Goal: Transaction & Acquisition: Purchase product/service

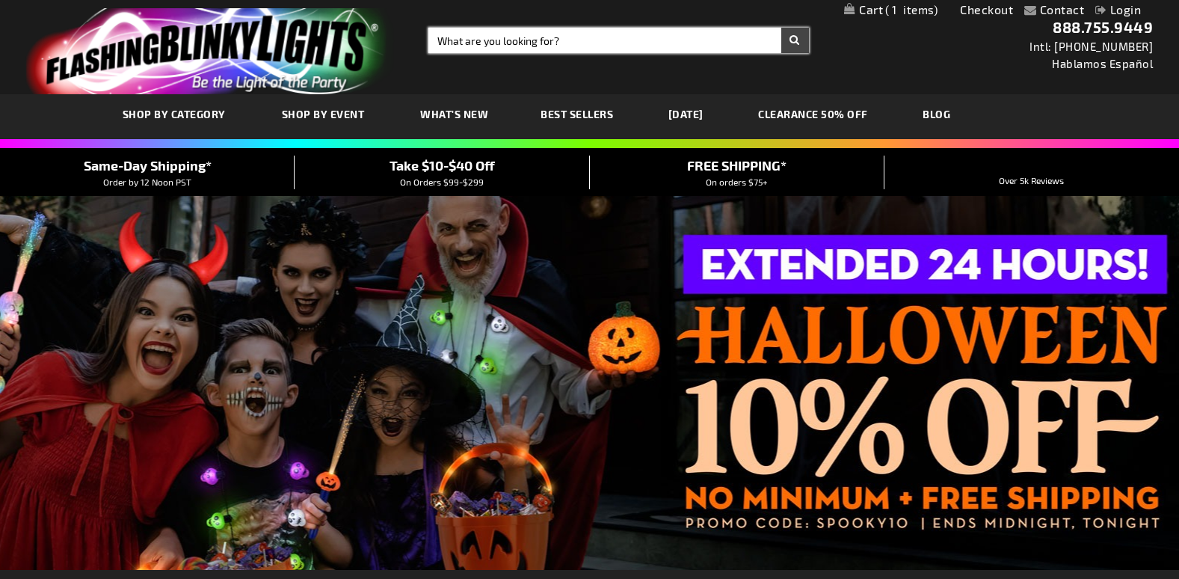
click at [548, 42] on input "Search" at bounding box center [618, 40] width 381 height 25
type input "FEDORA HATS"
click at [793, 42] on button "Search" at bounding box center [795, 40] width 28 height 25
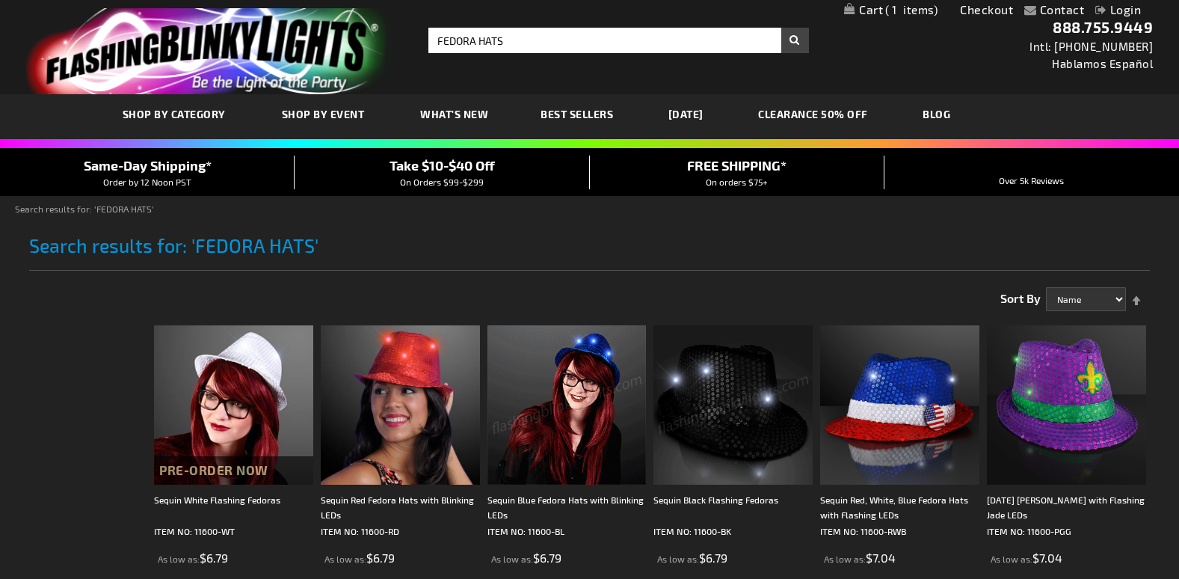
click at [714, 424] on img at bounding box center [732, 404] width 159 height 159
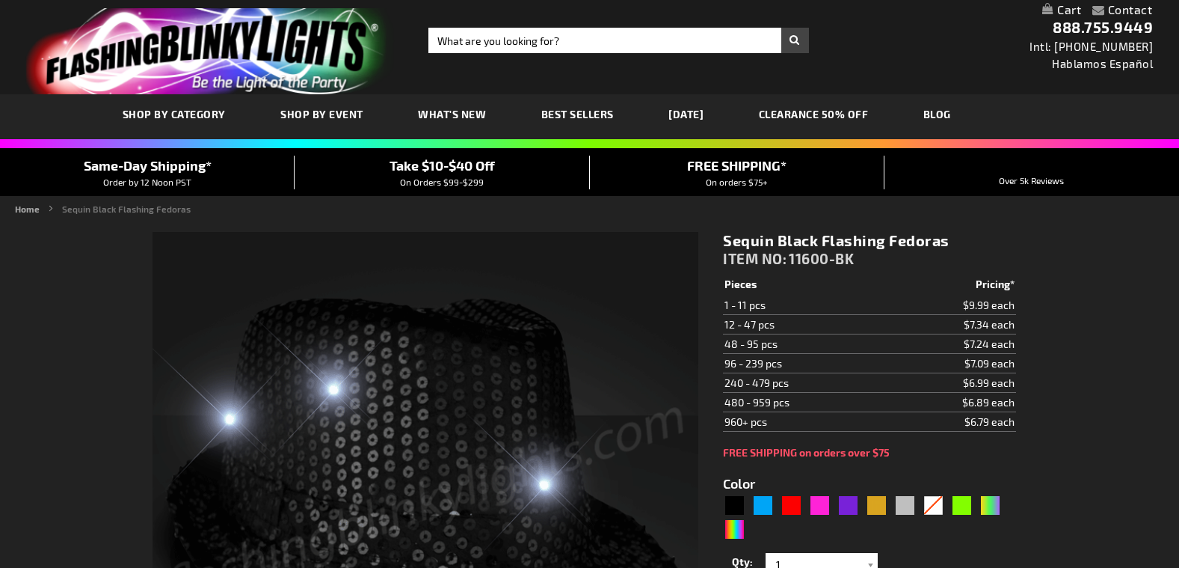
type input "5631"
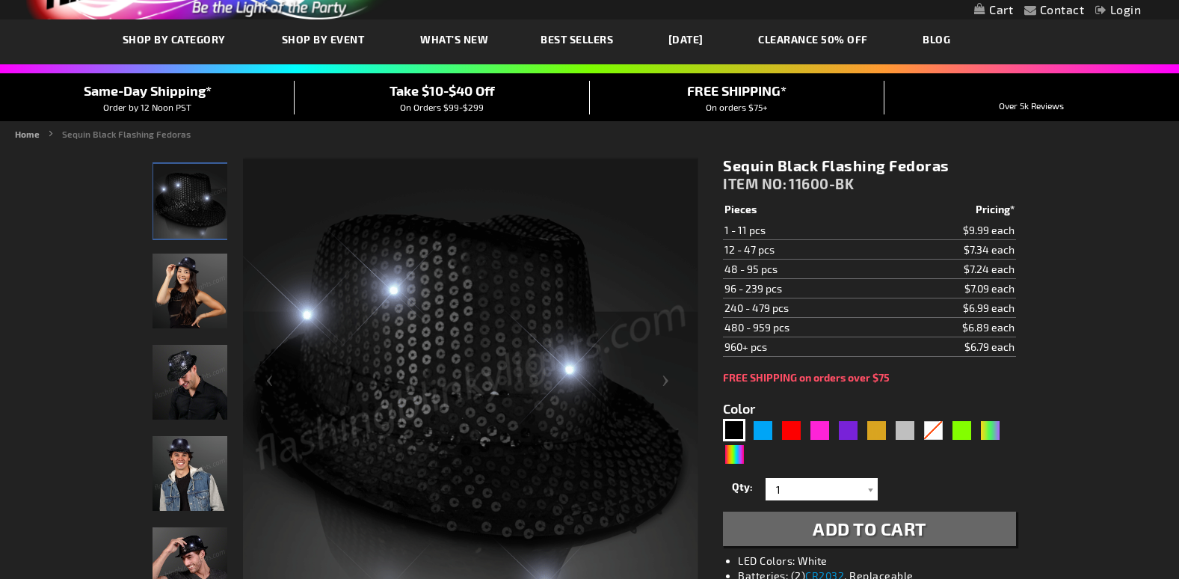
scroll to position [150, 0]
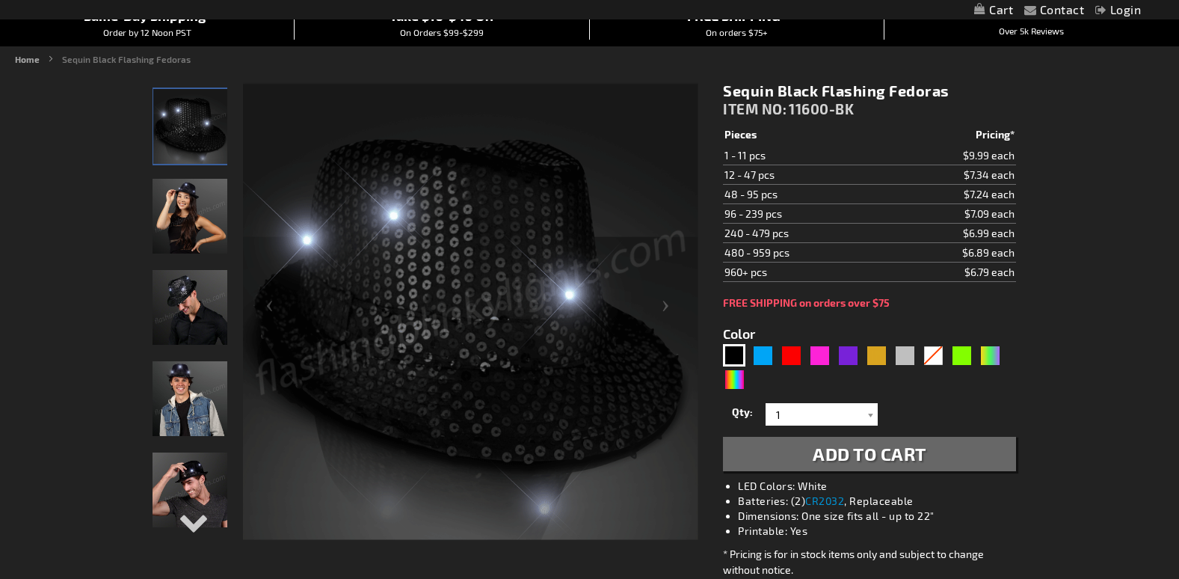
click at [870, 452] on span "Add to Cart" at bounding box center [870, 454] width 114 height 22
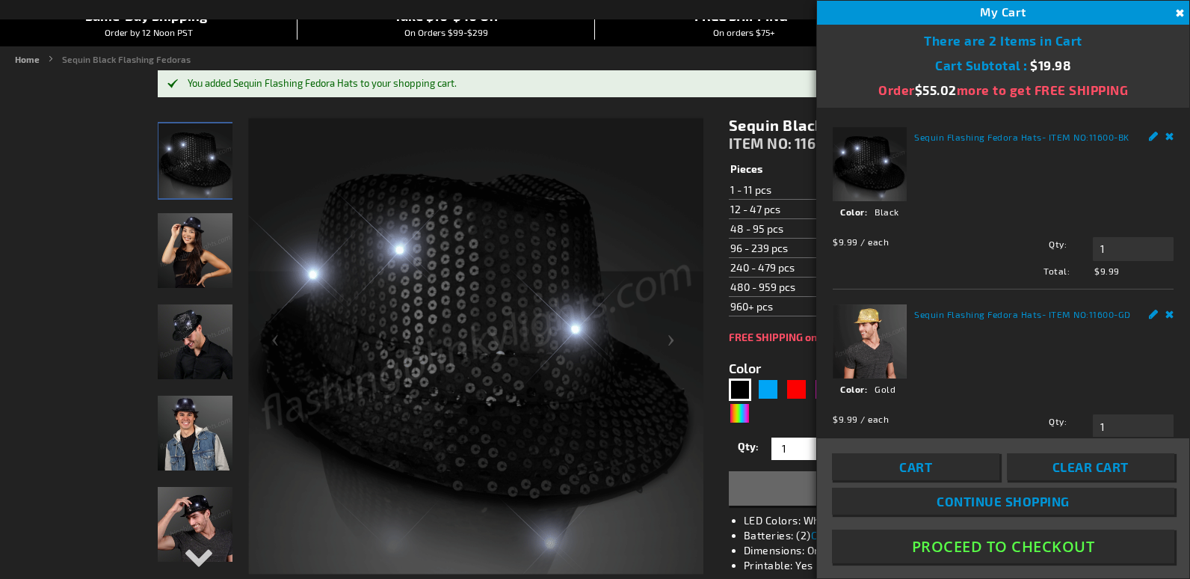
click at [1006, 543] on button "Proceed To Checkout" at bounding box center [1003, 546] width 342 height 34
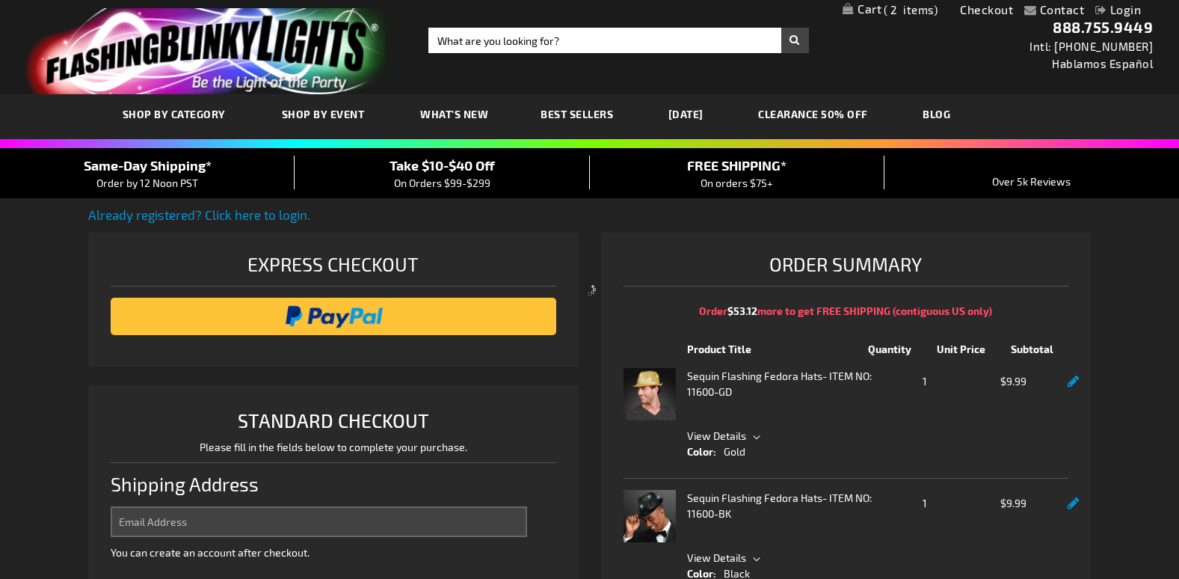
select select "US"
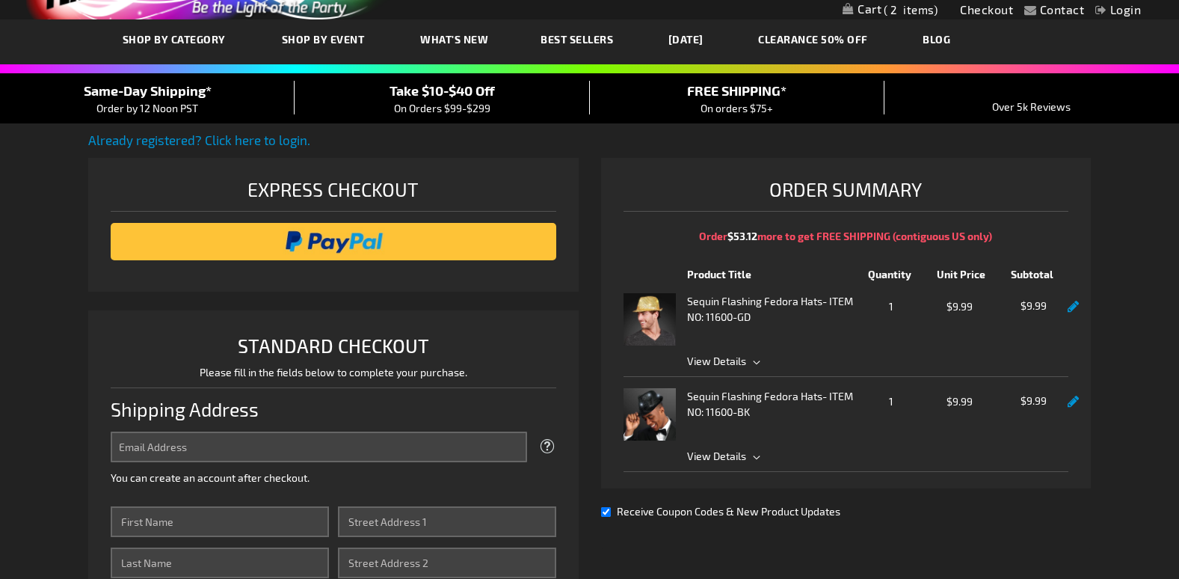
scroll to position [150, 0]
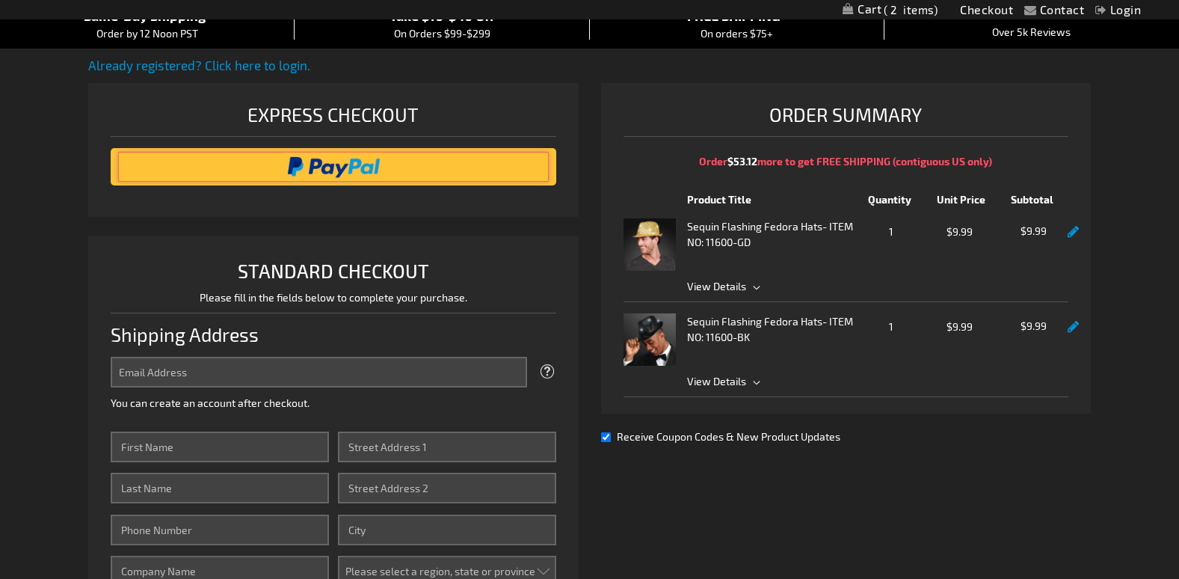
click at [338, 171] on input "image" at bounding box center [333, 167] width 430 height 30
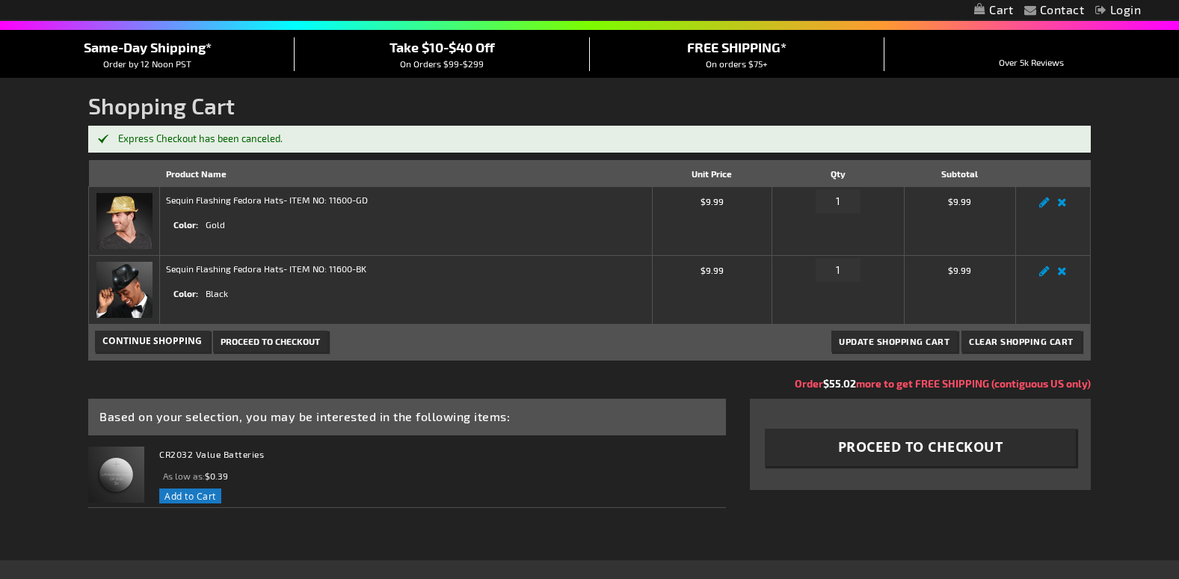
scroll to position [299, 0]
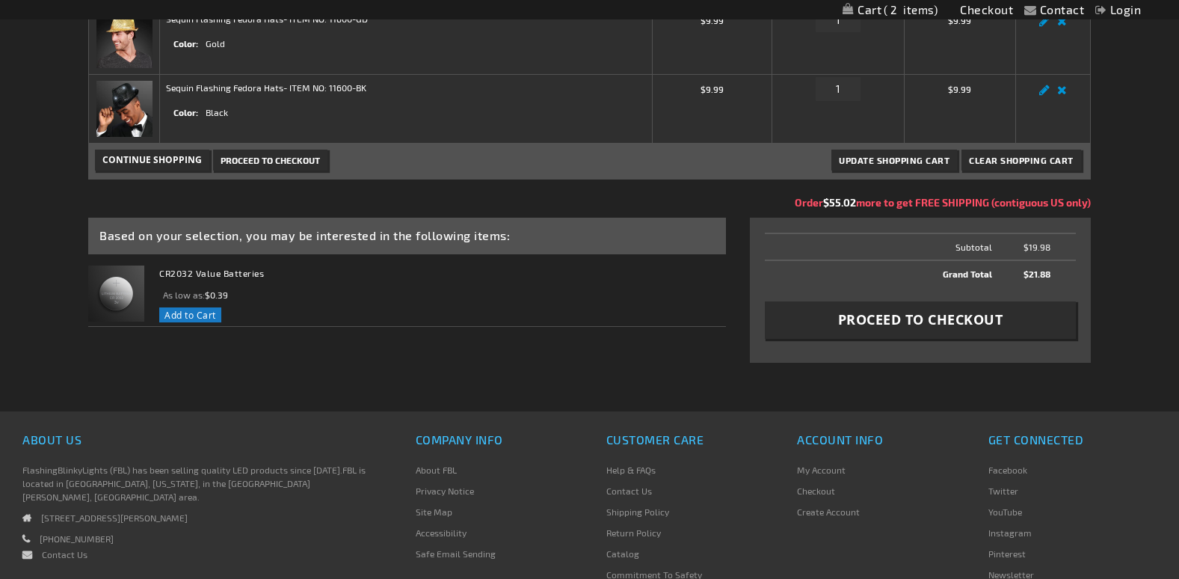
click at [906, 324] on span "Proceed to Checkout" at bounding box center [920, 319] width 165 height 19
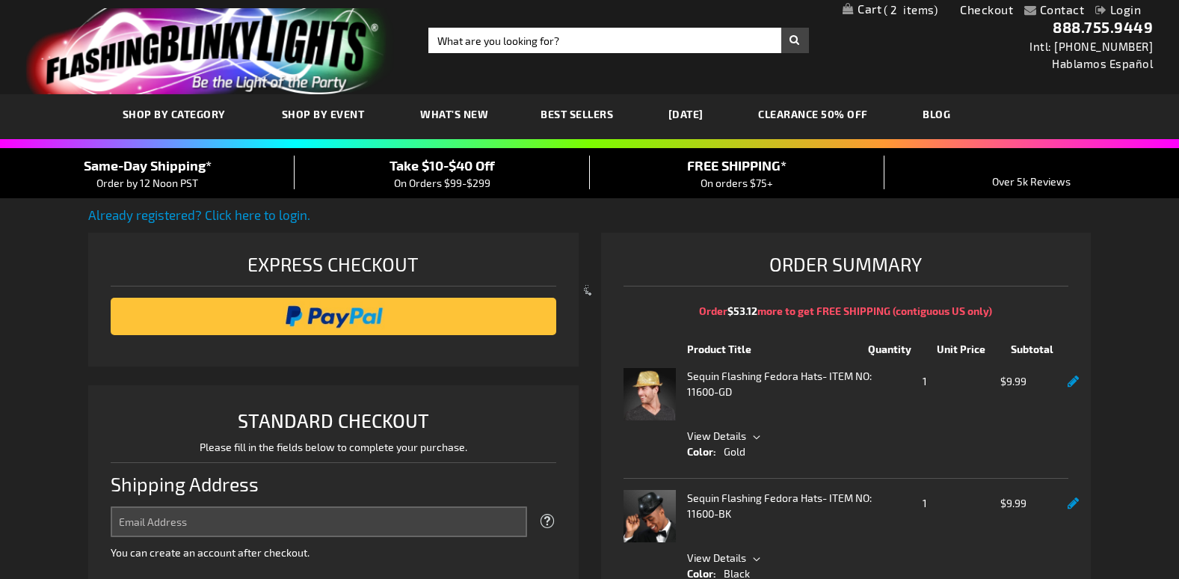
select select "US"
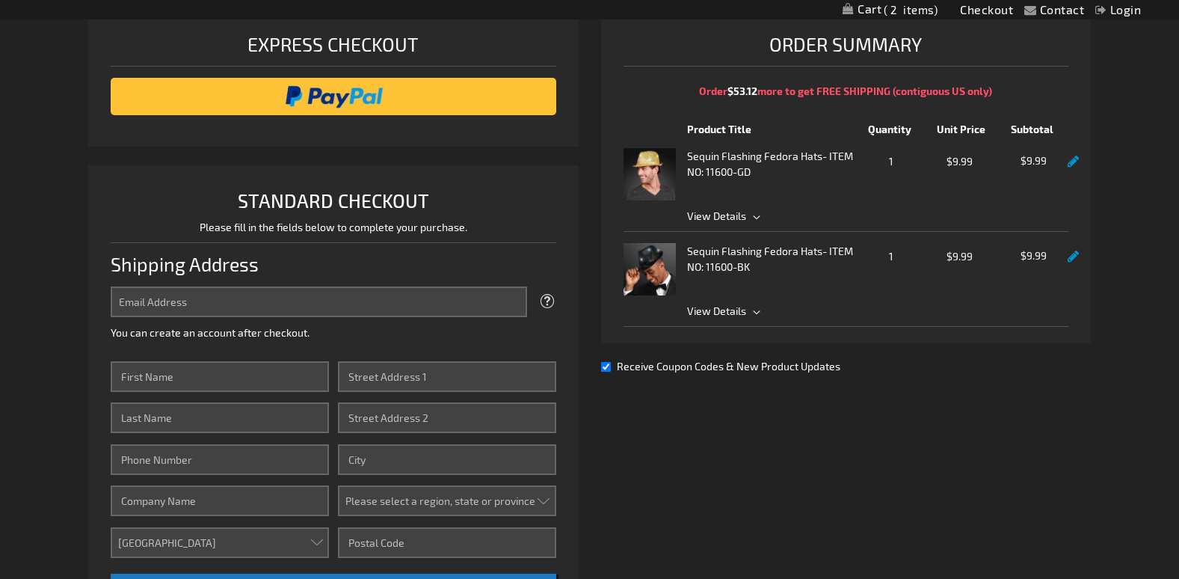
scroll to position [224, 0]
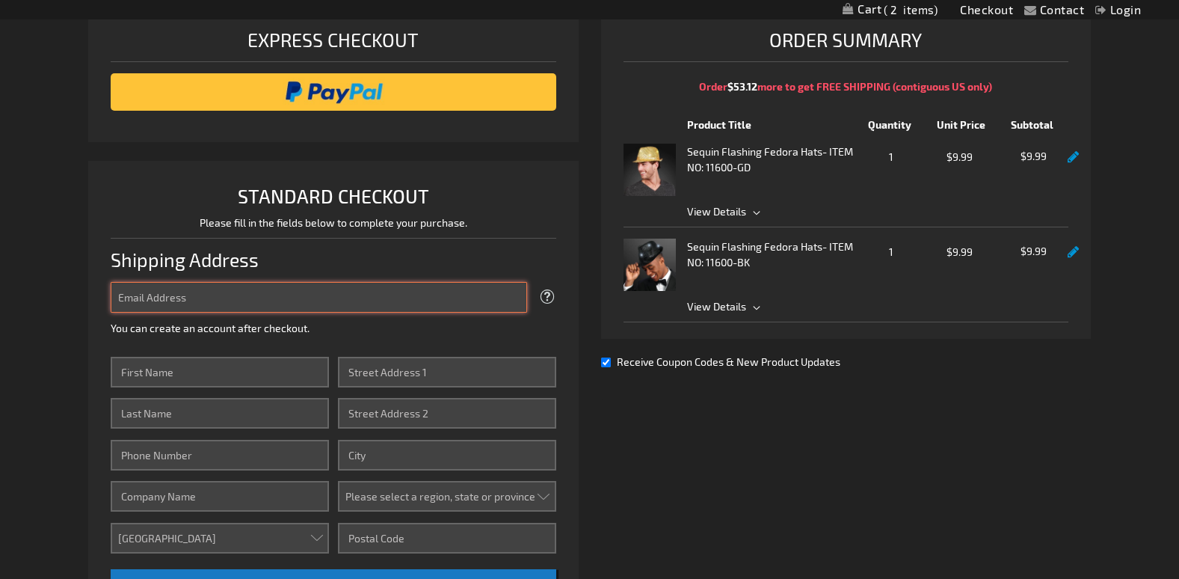
click at [262, 313] on input "Email Address" at bounding box center [319, 297] width 416 height 31
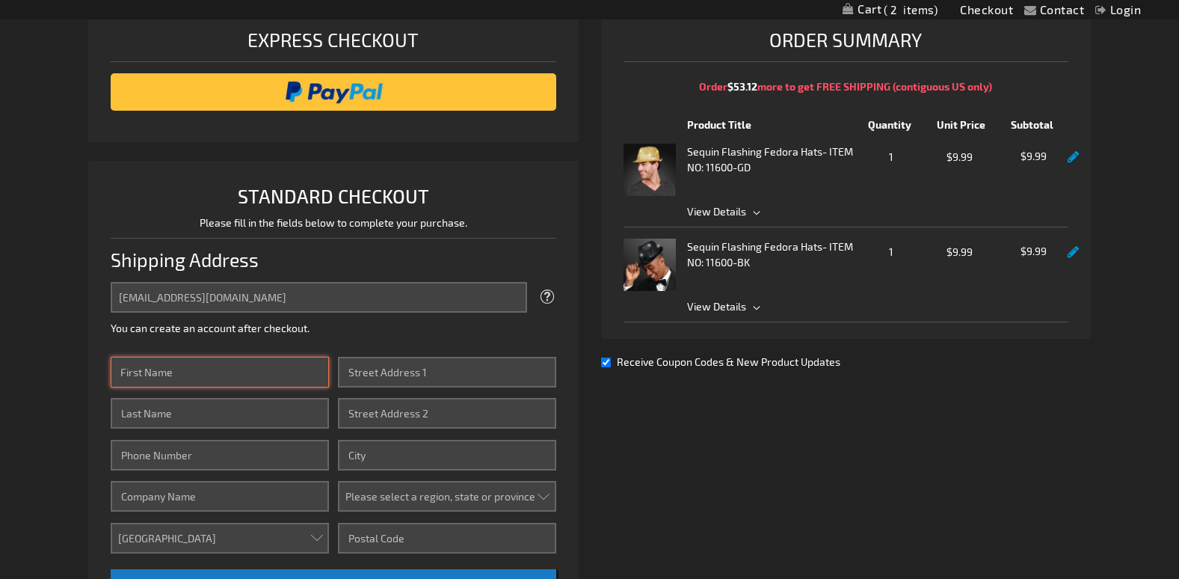
click at [240, 387] on input "First Name" at bounding box center [220, 372] width 218 height 31
click at [461, 336] on div "ltluvsat@aol.com Tooltip We'll send your order confirmation here. You can creat…" at bounding box center [333, 309] width 445 height 54
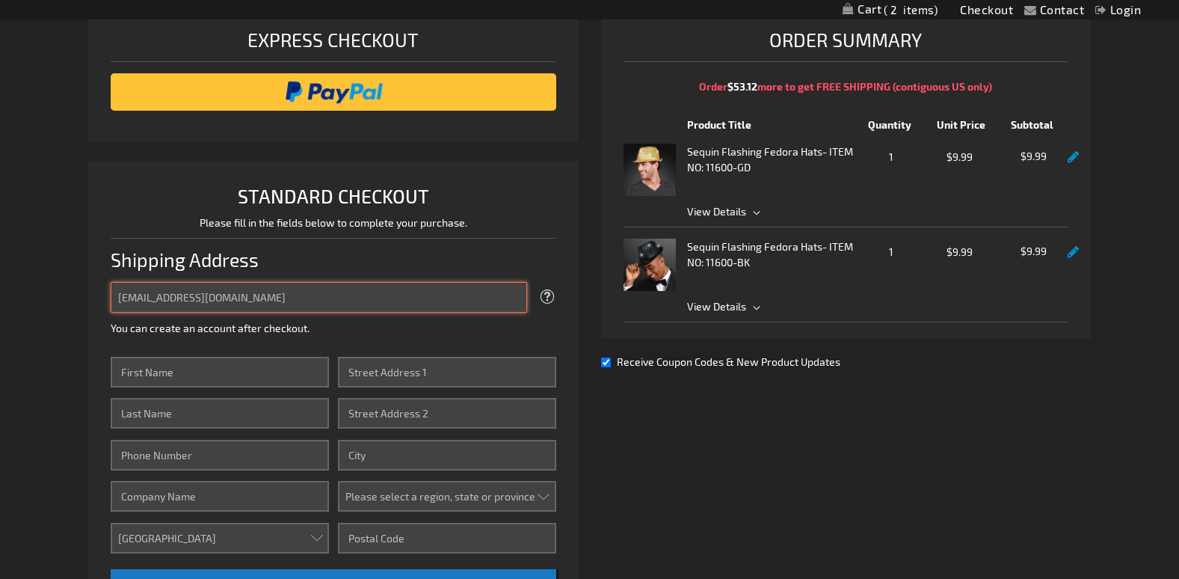
click at [249, 313] on input "ltluvsat@aol.com" at bounding box center [319, 297] width 416 height 31
type input "l"
type input "[EMAIL_ADDRESS][DOMAIN_NAME]"
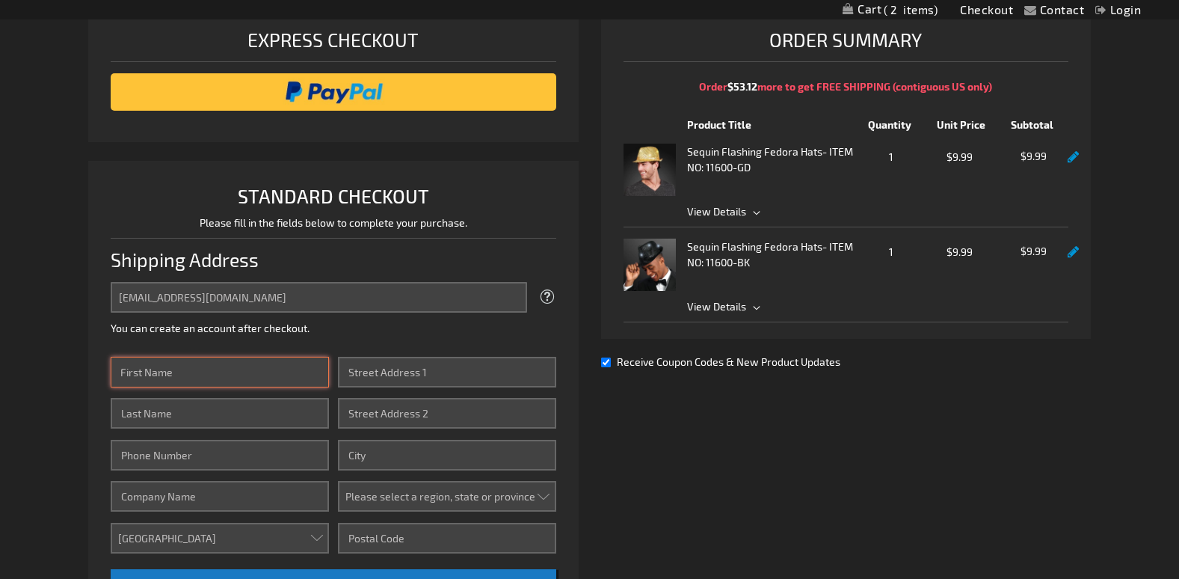
click at [270, 387] on input "First Name" at bounding box center [220, 372] width 218 height 31
type input "Aron"
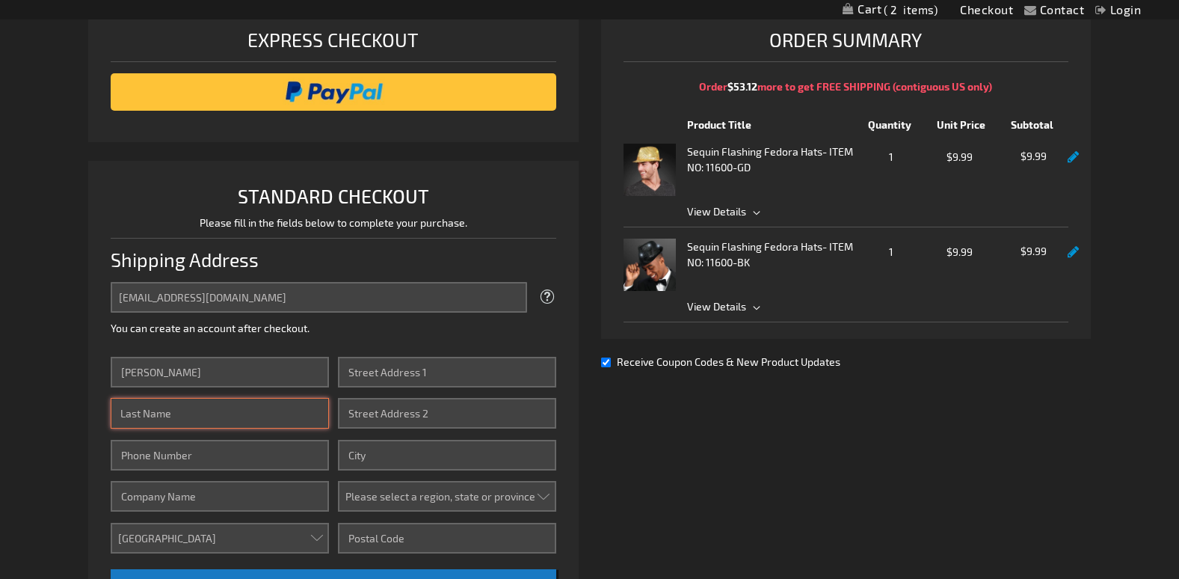
type input "Tucker"
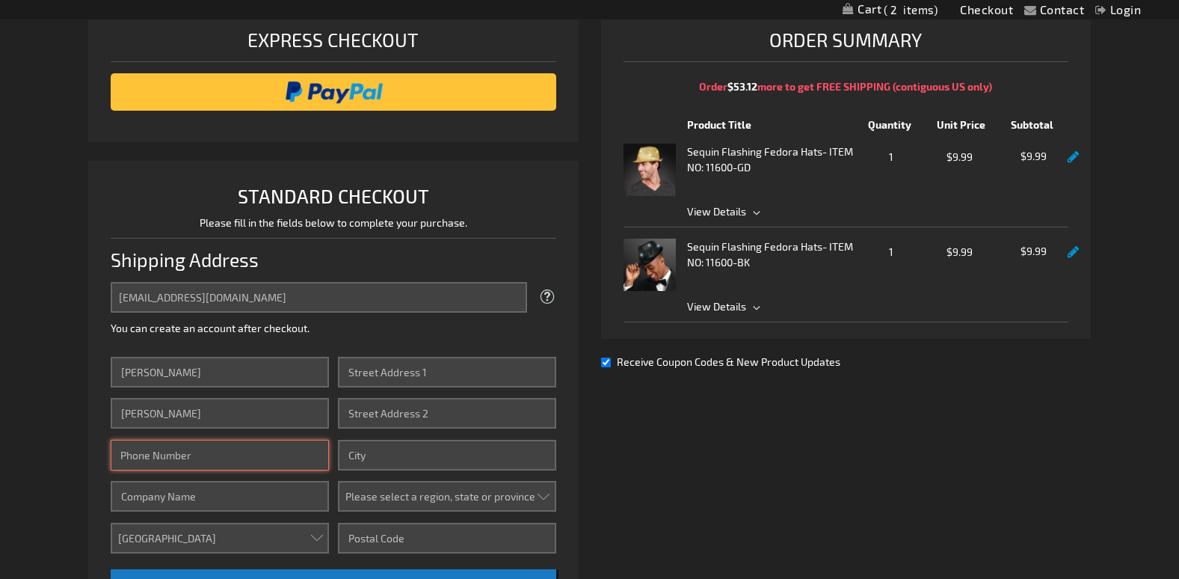
type input "7025145744"
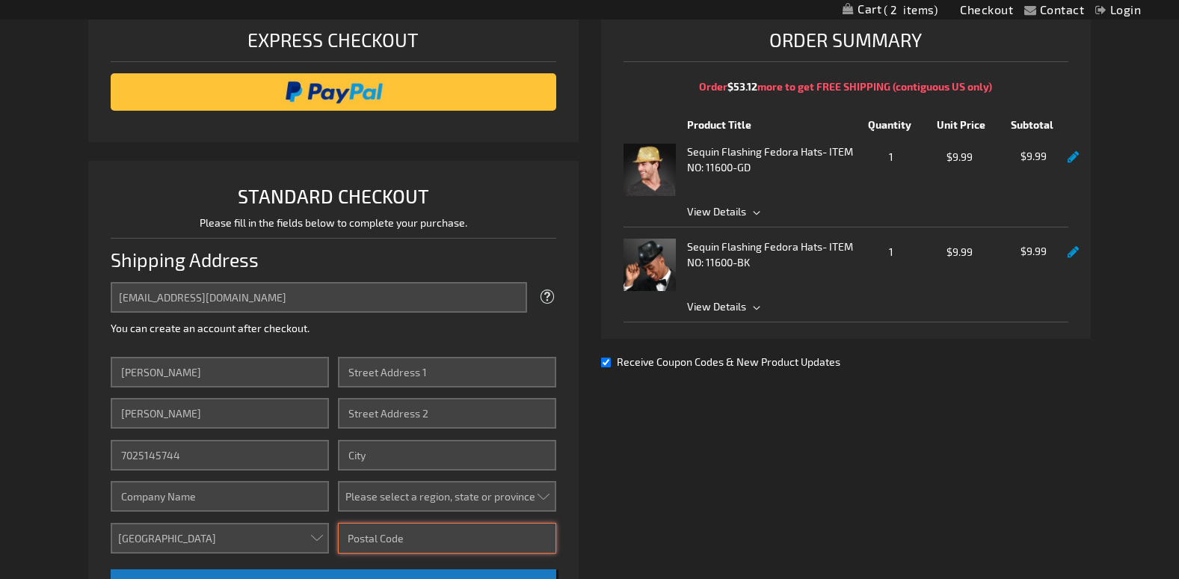
type input "90007"
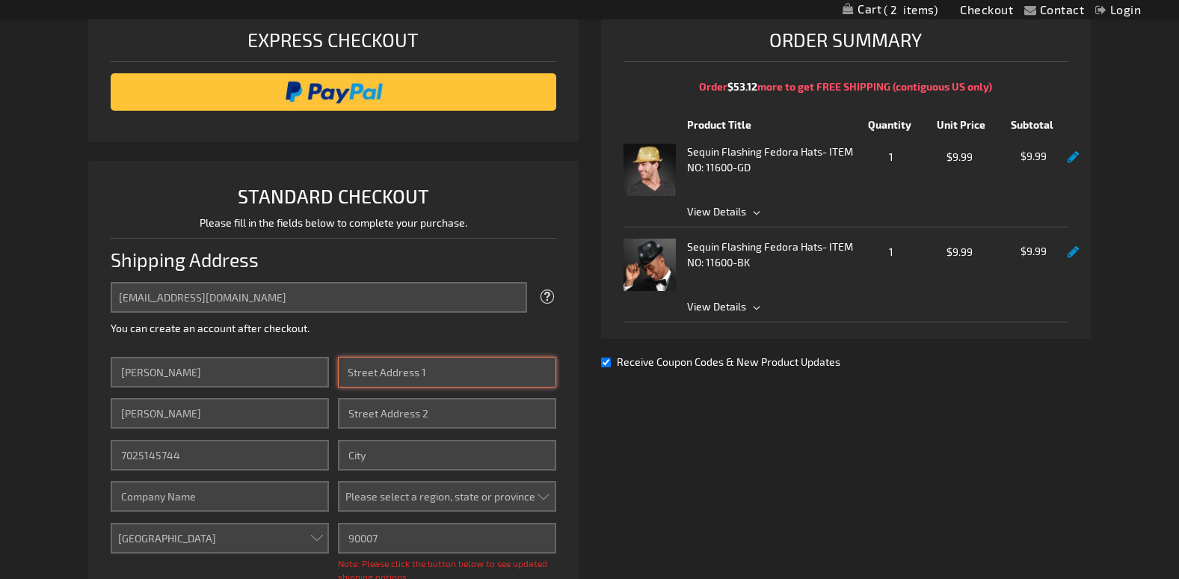
click at [449, 387] on input "Street Address: Line 1" at bounding box center [447, 372] width 218 height 31
type input "3949 W. ALEXANDER RD."
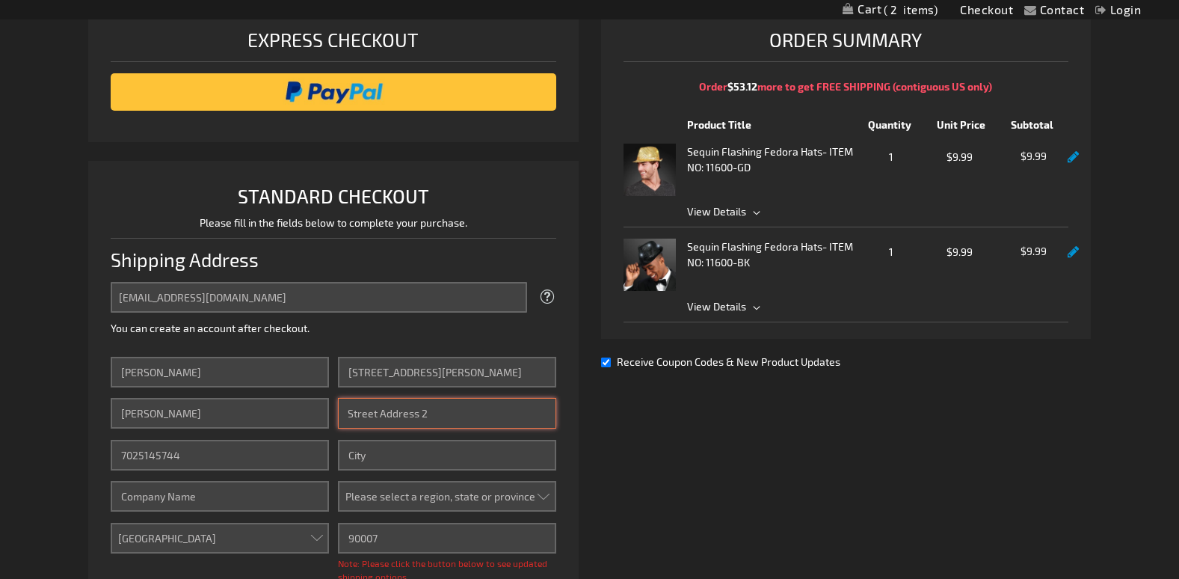
type input "APT. 1456"
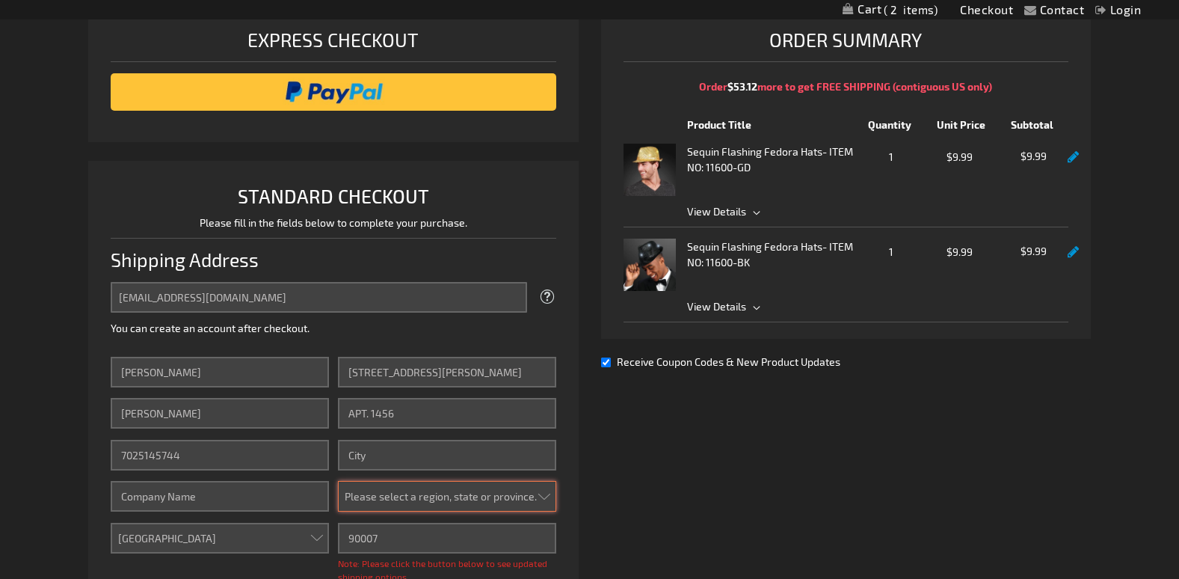
select select "1"
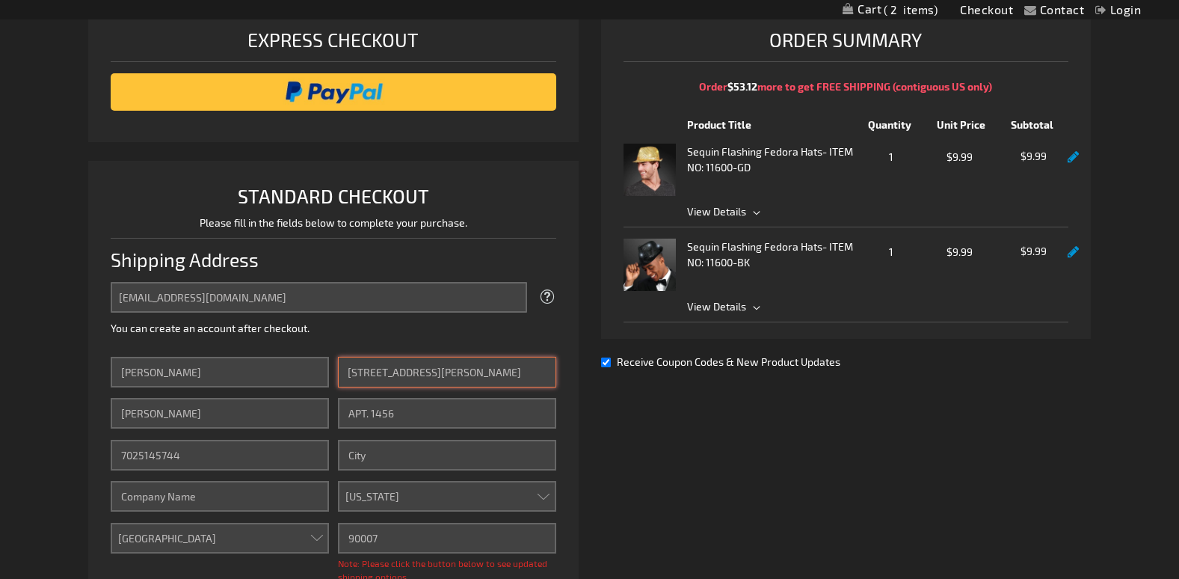
scroll to position [299, 0]
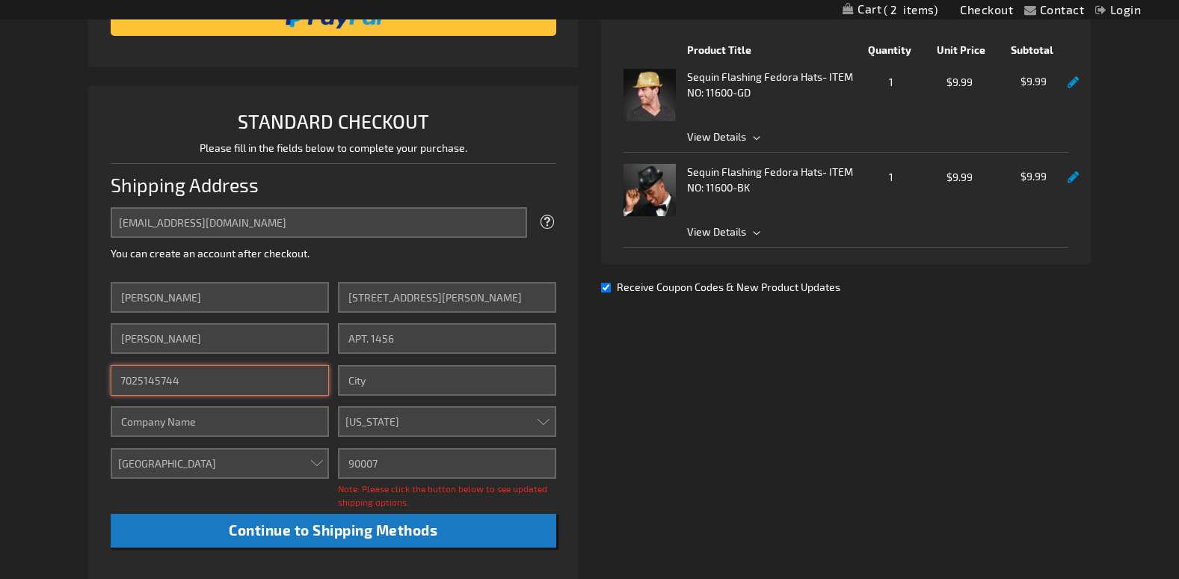
click at [261, 396] on input "7025145744" at bounding box center [220, 380] width 218 height 31
click at [196, 396] on input "7025145744" at bounding box center [220, 380] width 218 height 31
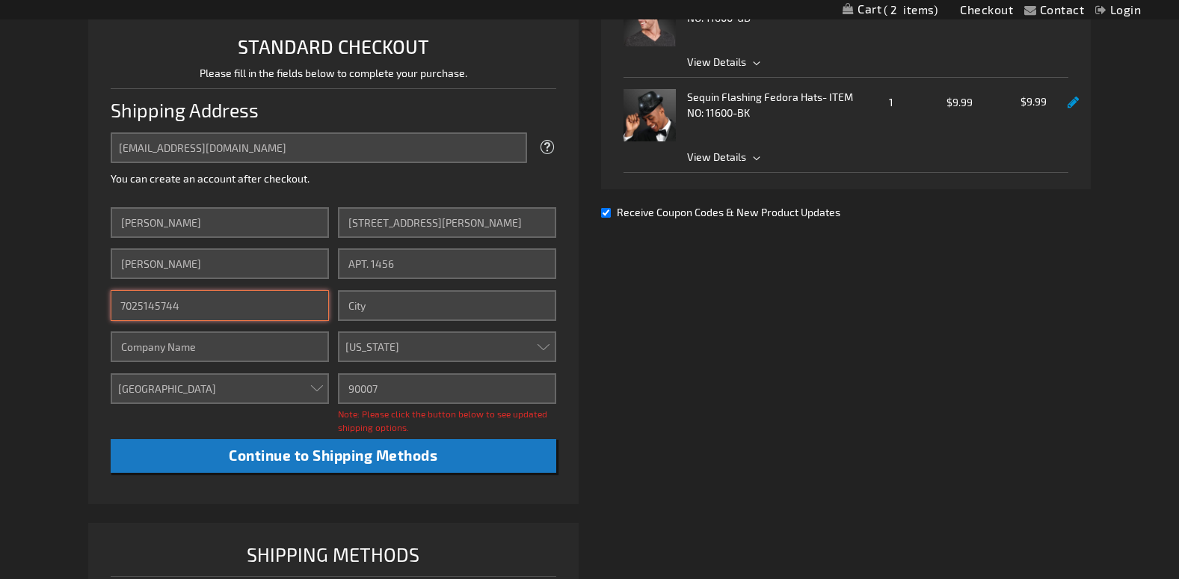
click at [250, 321] on input "7025145744" at bounding box center [220, 305] width 218 height 31
type input "7"
click at [159, 321] on input "559-5796104" at bounding box center [220, 305] width 218 height 31
type input "559-579-6104"
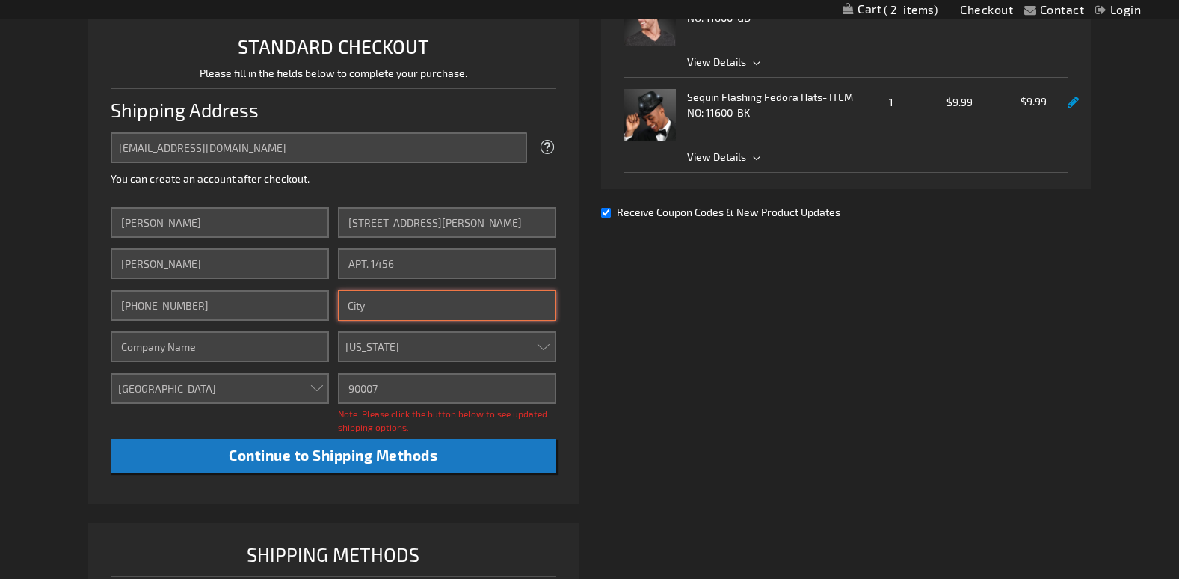
click at [402, 321] on input "City" at bounding box center [447, 305] width 218 height 31
type input "North Las Vegas"
click at [649, 374] on div "Already registered? Click here to login. Shipping Review & Payments Estimated T…" at bounding box center [589, 256] width 1002 height 849
click at [389, 362] on select "Please select a region, state or province. Alabama Alaska Arizona Arkansas Cali…" at bounding box center [447, 346] width 218 height 31
select select "39"
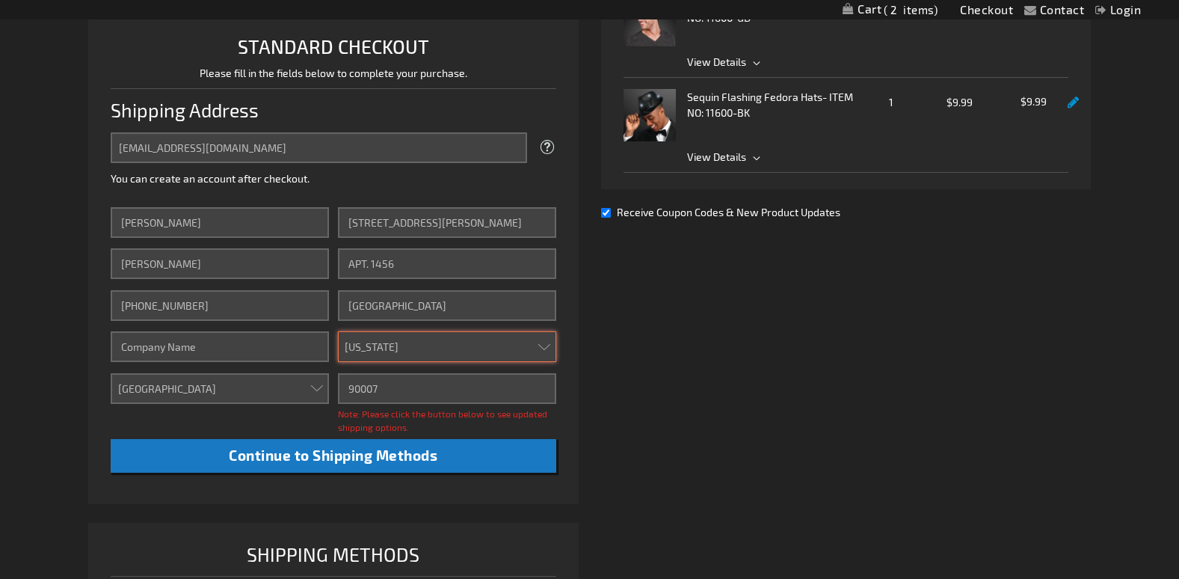
click at [338, 352] on select "Please select a region, state or province. Alabama Alaska Arizona Arkansas Cali…" at bounding box center [447, 346] width 218 height 31
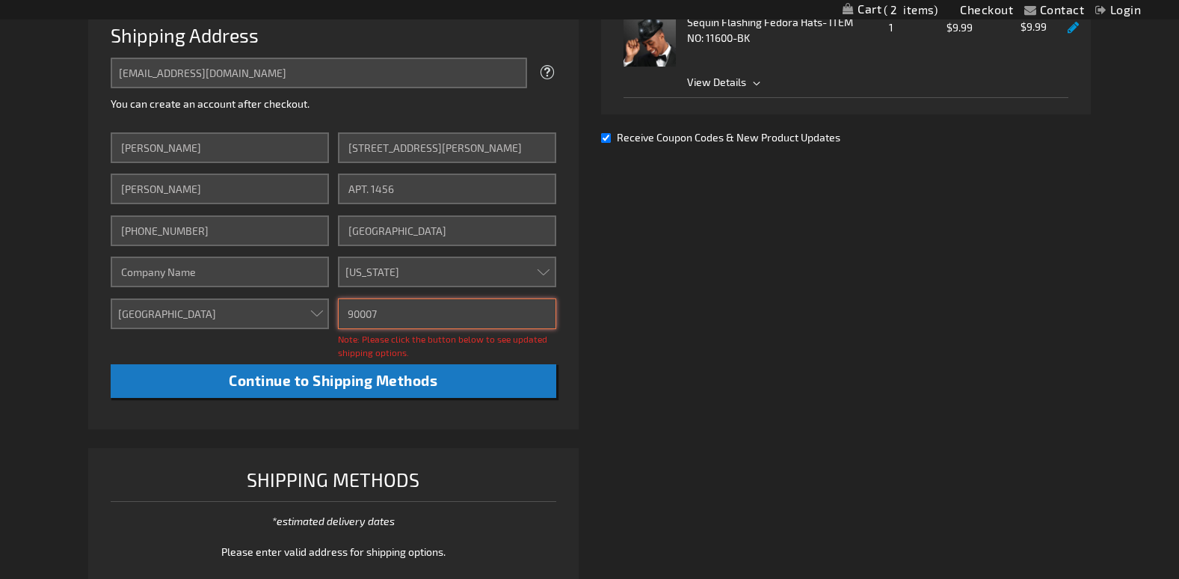
click at [403, 329] on input "90007" at bounding box center [447, 313] width 218 height 31
type input "9"
type input "89032"
click at [655, 400] on div "Already registered? Click here to login. Shipping Review & Payments Estimated T…" at bounding box center [589, 181] width 1002 height 849
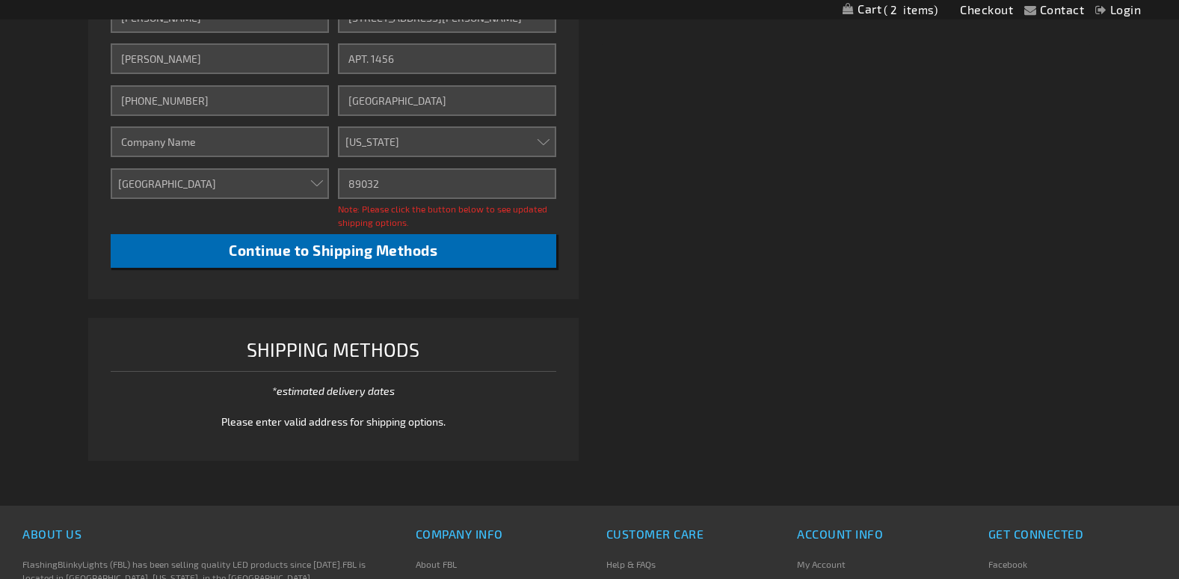
scroll to position [598, 0]
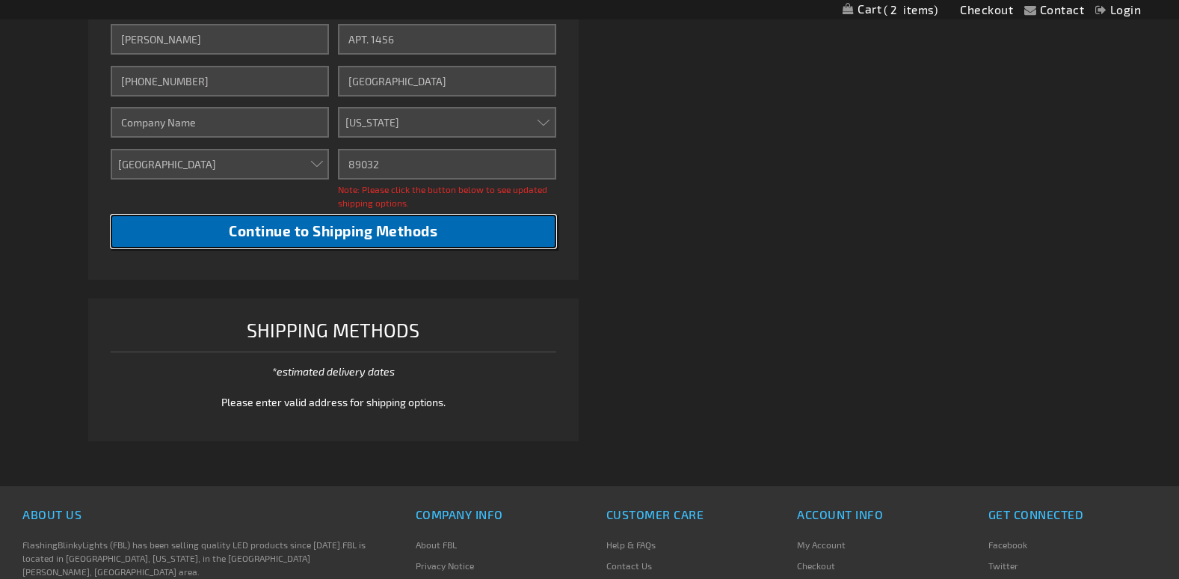
click at [364, 239] on span "Continue to Shipping Methods" at bounding box center [333, 230] width 209 height 17
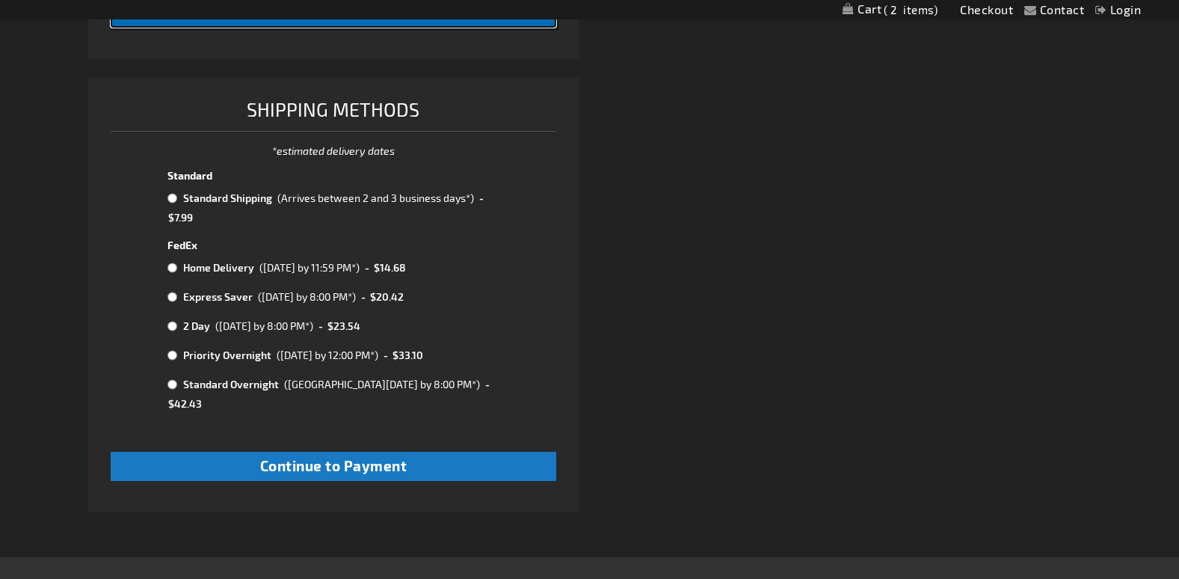
scroll to position [822, 0]
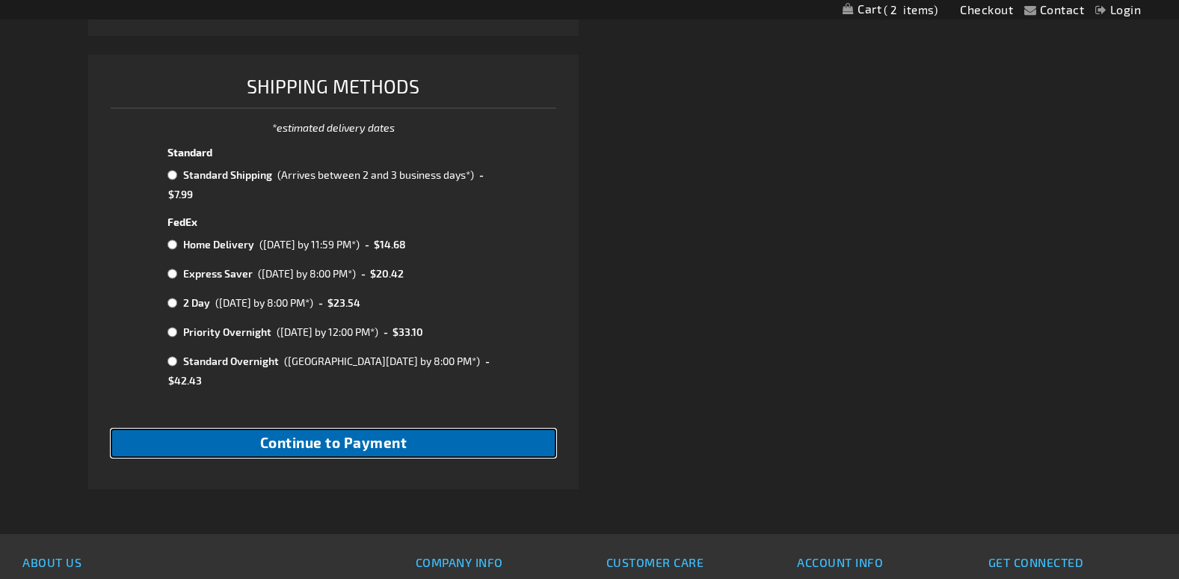
click at [328, 451] on span "Continue to Payment" at bounding box center [333, 442] width 147 height 17
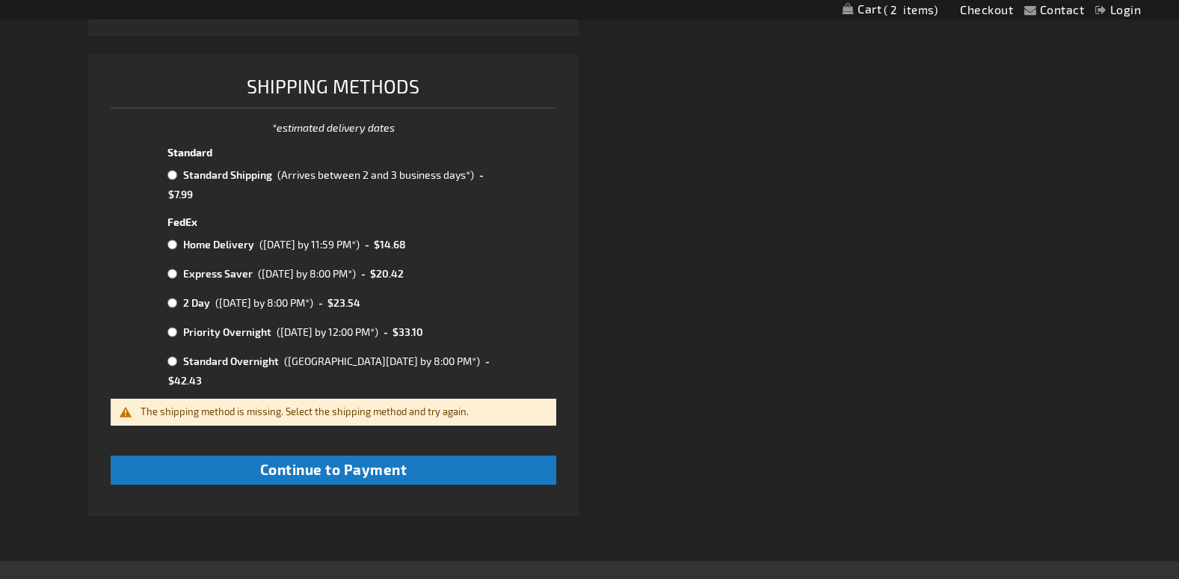
click at [312, 203] on tr "Standard Shipping (Arrives between 2 and 3 business days*) - $7.99" at bounding box center [333, 183] width 336 height 37
radio input "true"
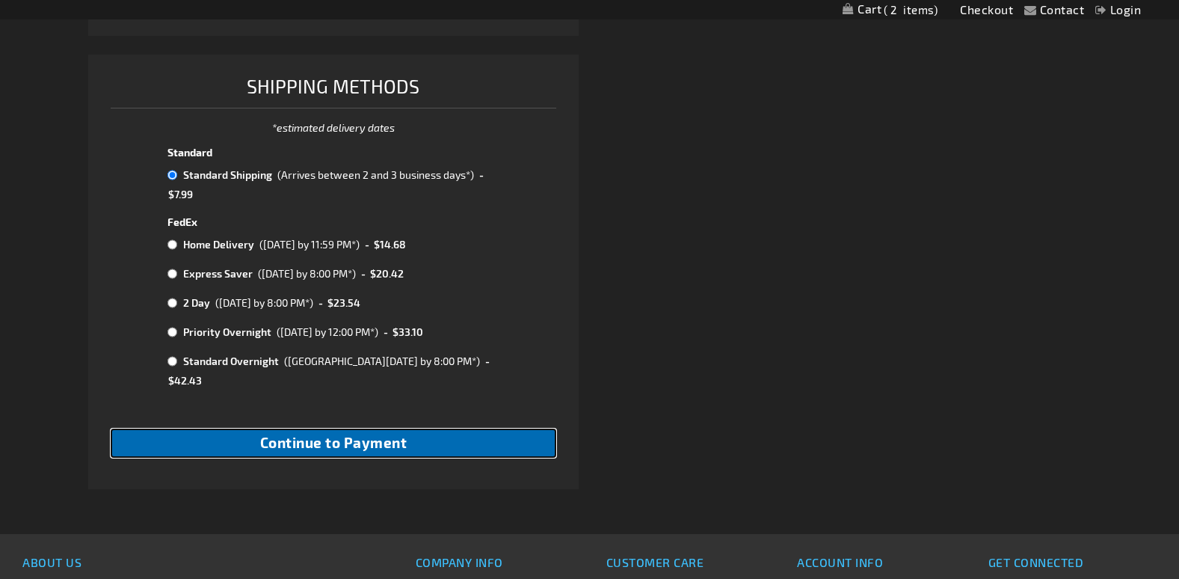
click at [355, 451] on span "Continue to Payment" at bounding box center [333, 442] width 147 height 17
checkbox input "true"
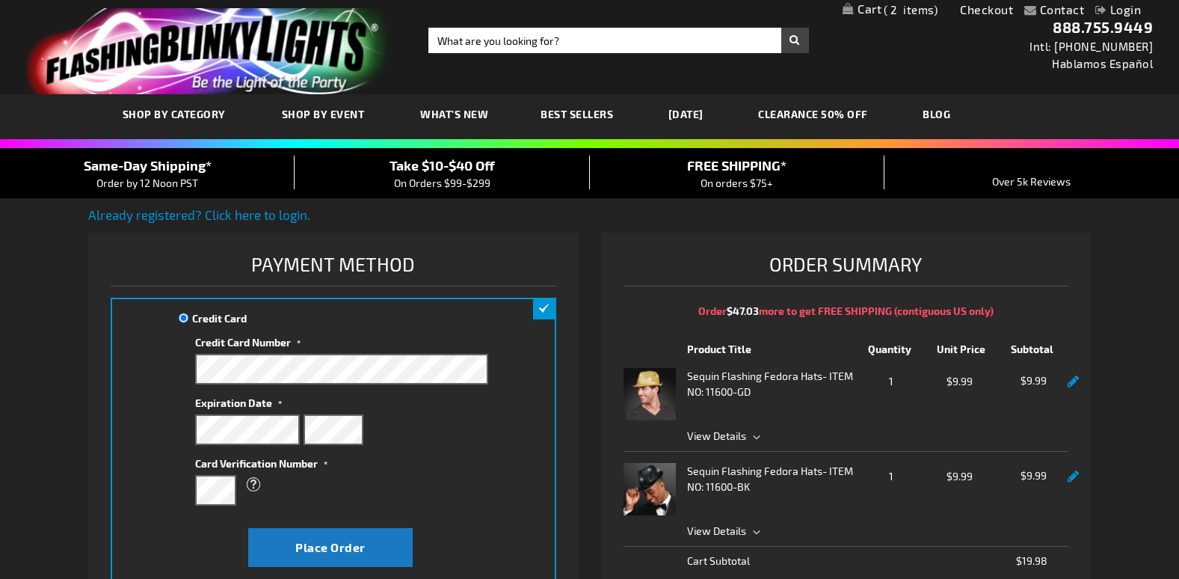
type input "FBLFIRST"
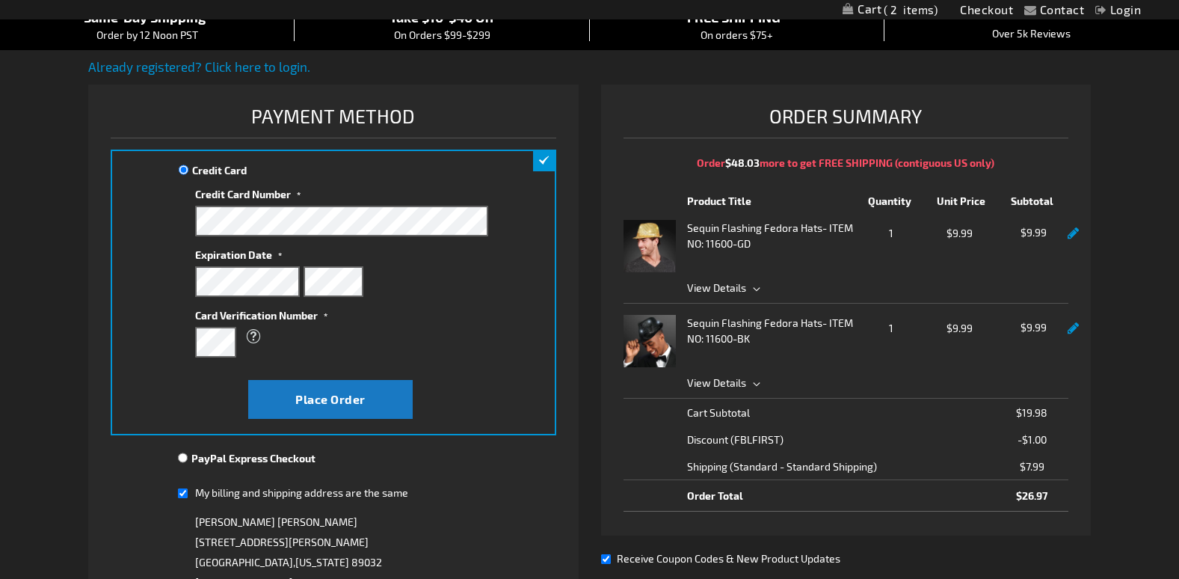
scroll to position [150, 0]
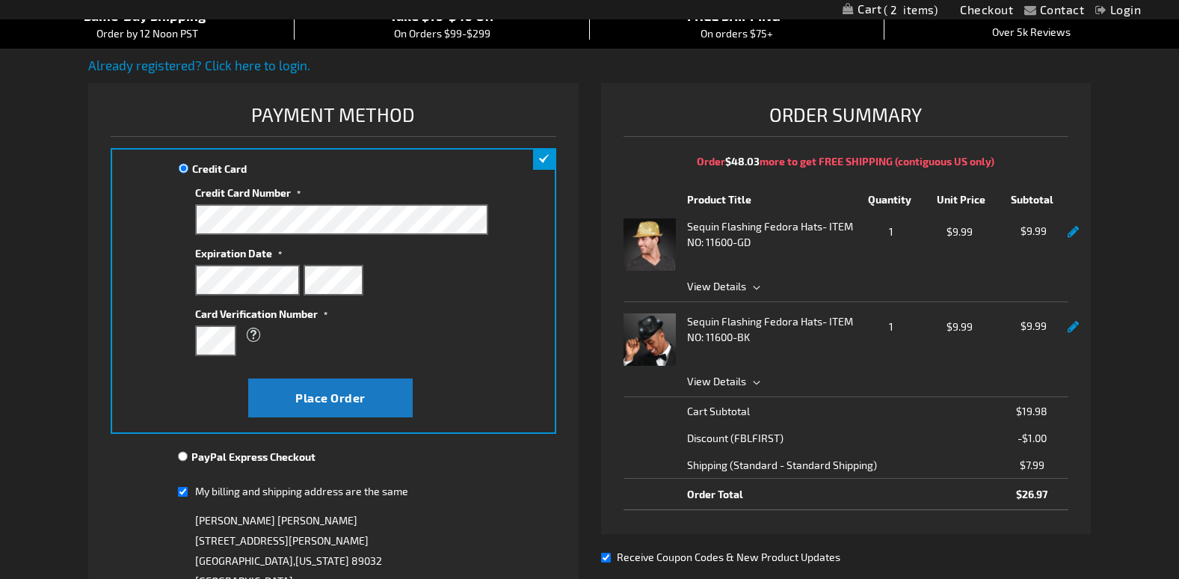
click at [481, 381] on div "Credit Card Credit Card Information" at bounding box center [333, 291] width 445 height 286
click at [505, 324] on div "Credit Card Credit Card Information" at bounding box center [333, 291] width 445 height 286
click at [473, 369] on fieldset "Credit Card Information" at bounding box center [341, 279] width 293 height 182
click at [324, 405] on span "Place Order" at bounding box center [330, 397] width 70 height 14
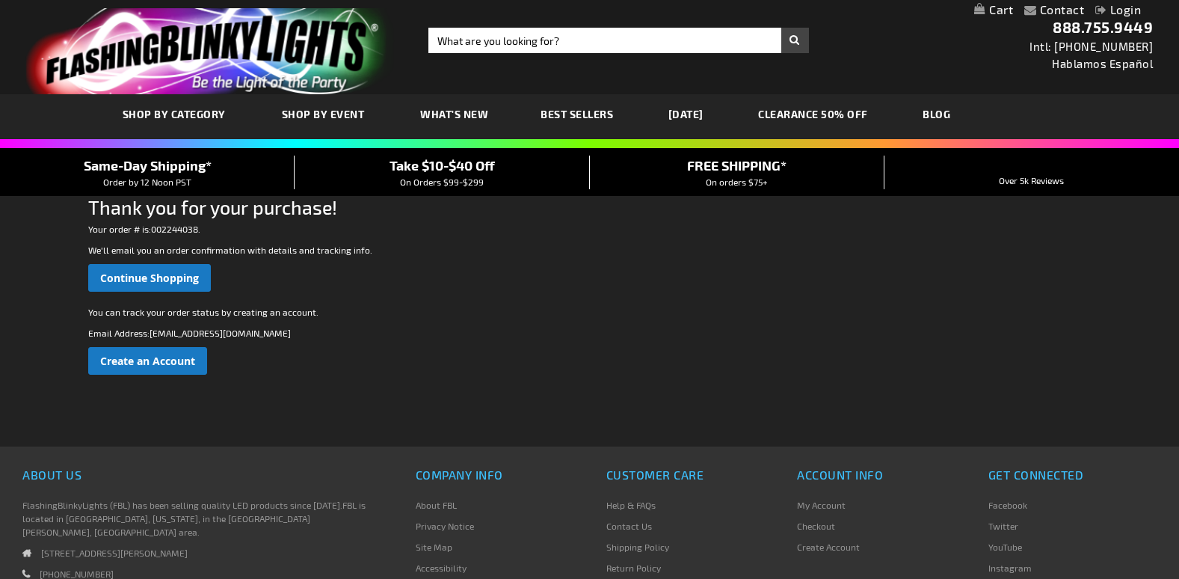
click at [202, 162] on span "Same-Day Shipping*" at bounding box center [148, 165] width 128 height 16
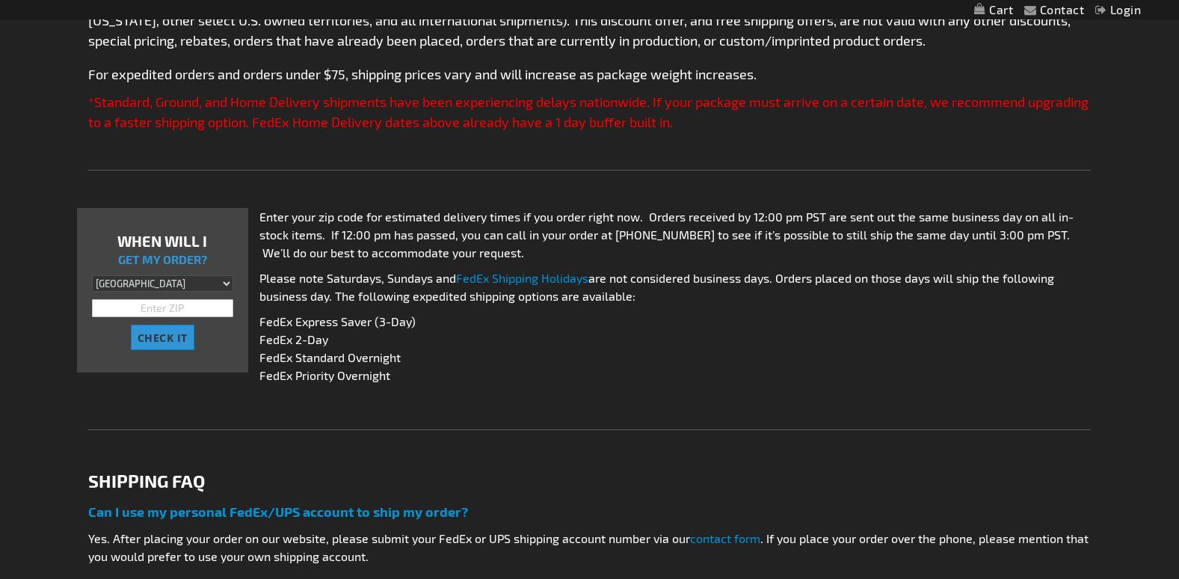
scroll to position [523, 0]
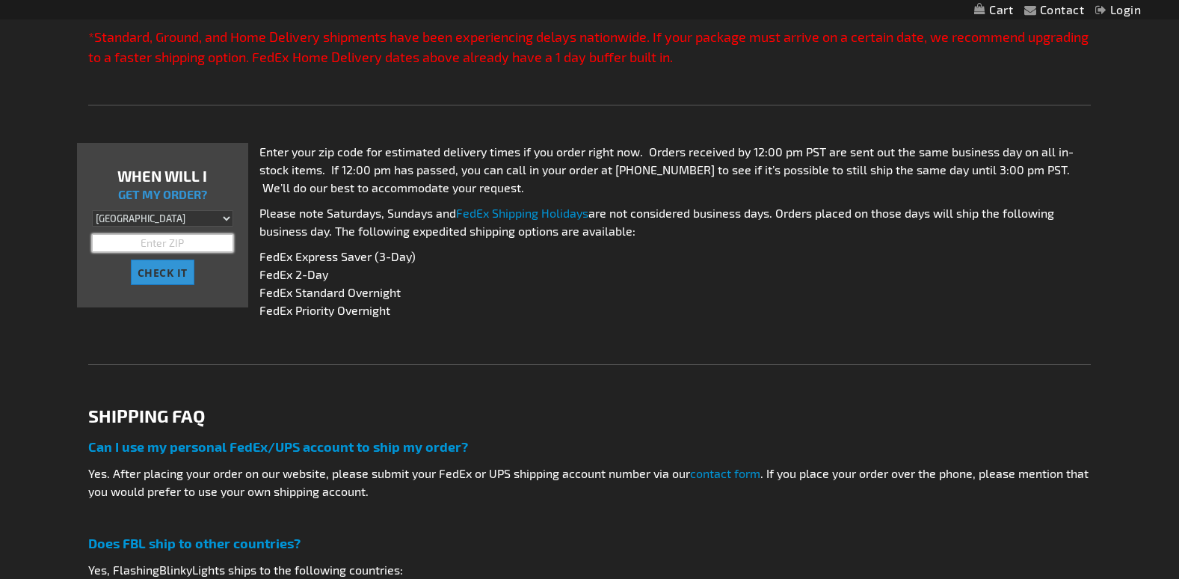
click at [144, 252] on input "text" at bounding box center [162, 243] width 141 height 18
type input "89032"
click at [166, 280] on span "CHECK IT" at bounding box center [163, 272] width 50 height 14
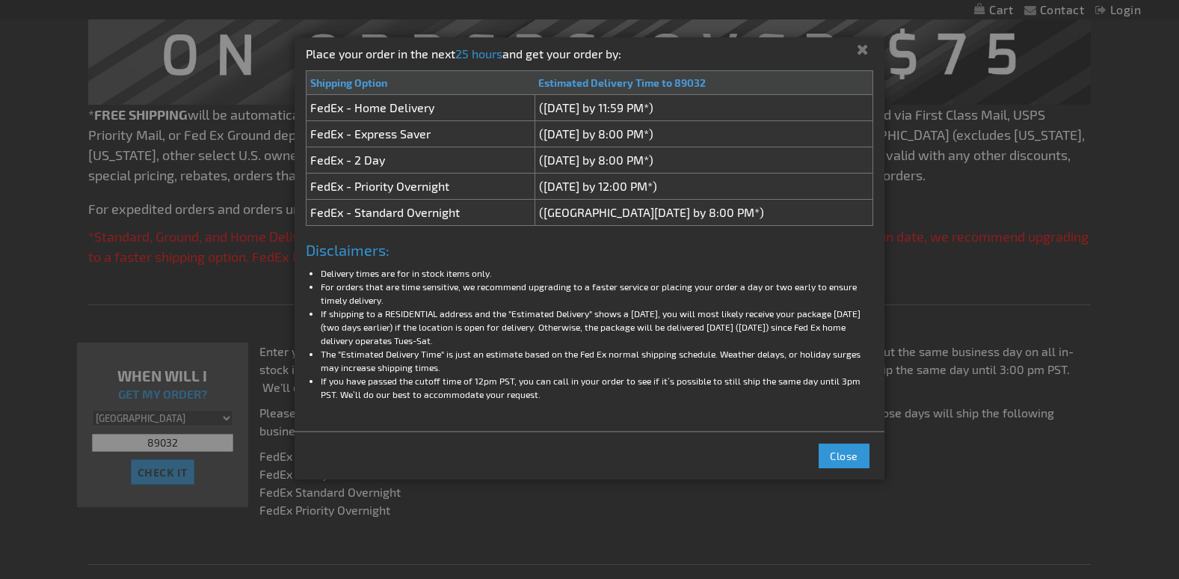
scroll to position [299, 0]
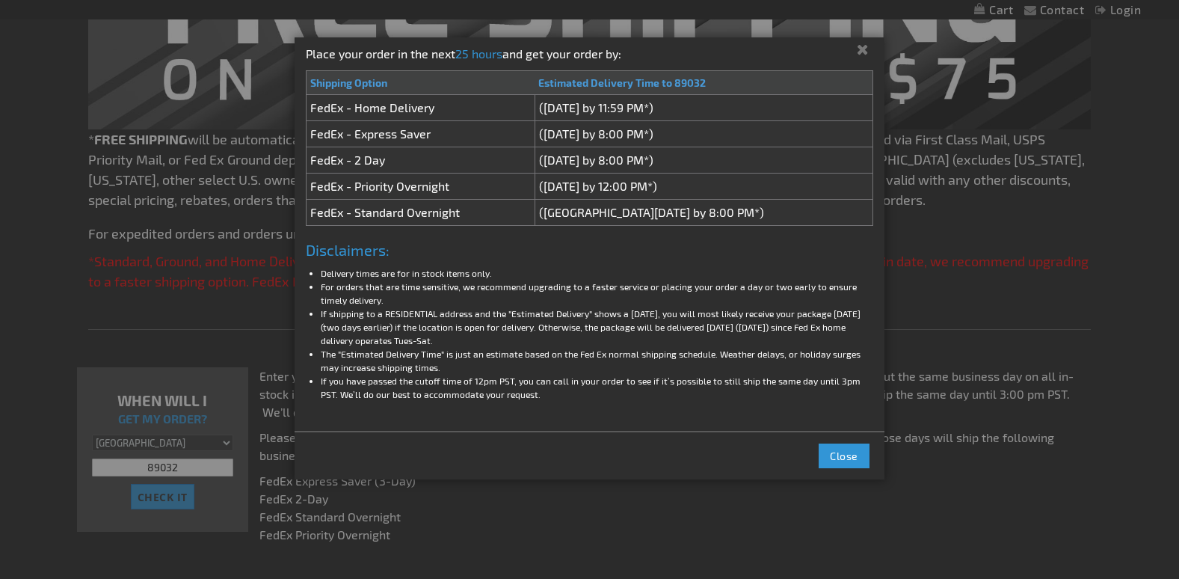
click at [1097, 70] on div at bounding box center [589, 289] width 1179 height 579
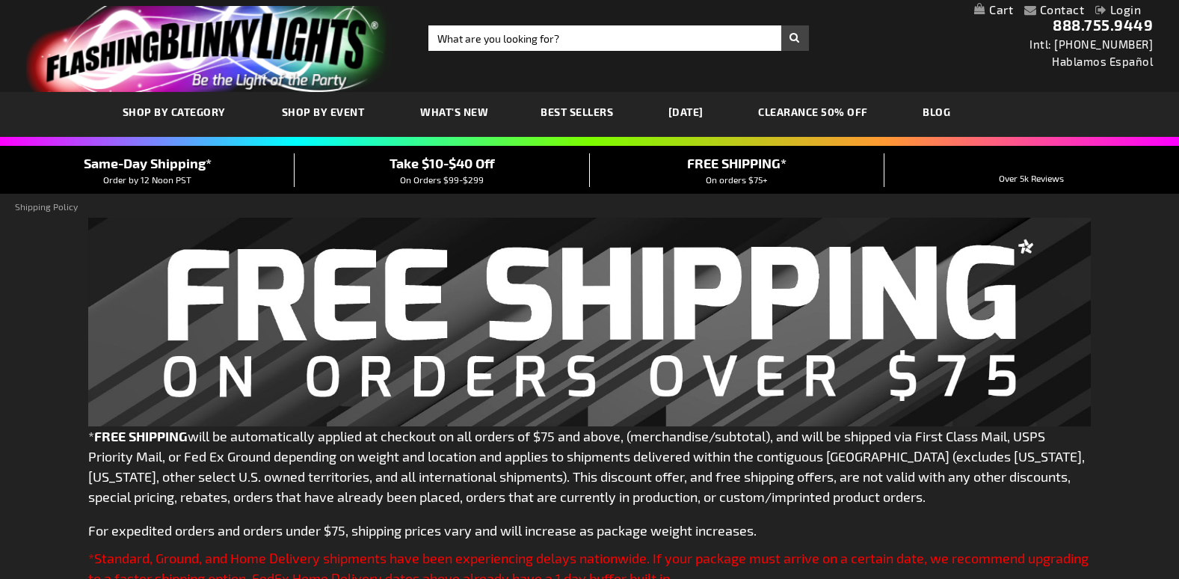
scroll to position [0, 0]
